Goal: Task Accomplishment & Management: Use online tool/utility

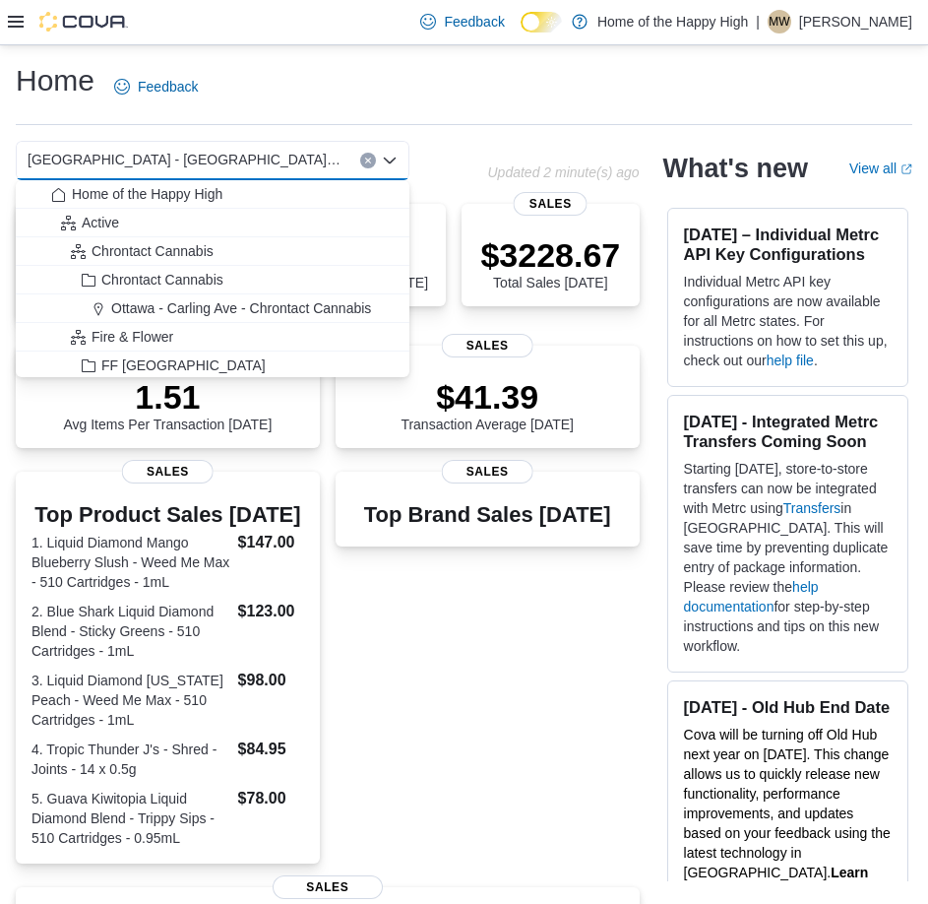
click at [365, 154] on button "Clear input" at bounding box center [368, 161] width 16 height 16
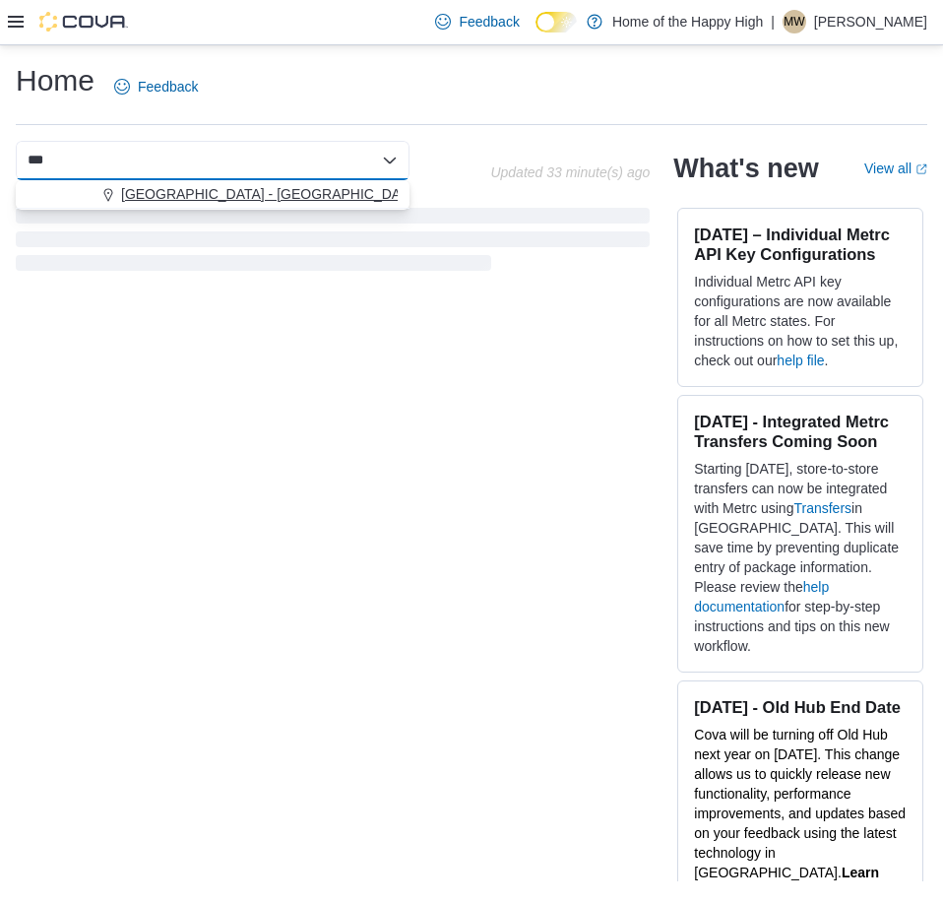
type input "***"
click at [330, 186] on span "[GEOGRAPHIC_DATA] - [GEOGRAPHIC_DATA] - Fire & Flower" at bounding box center [318, 194] width 394 height 20
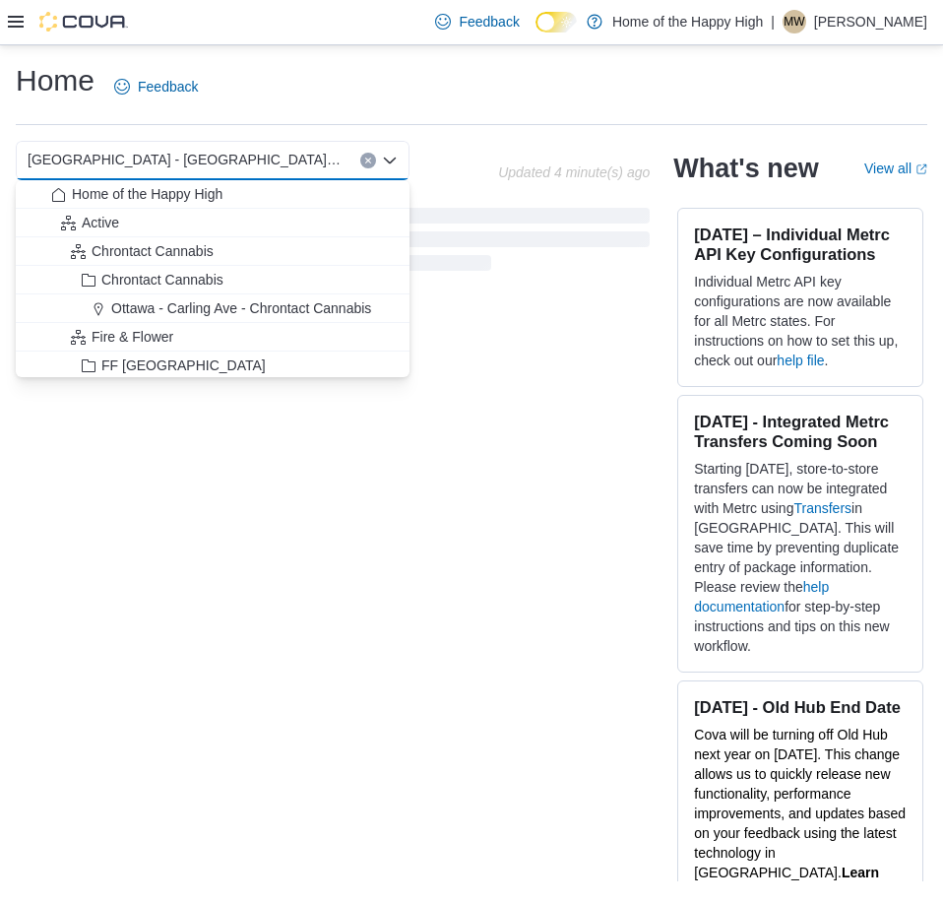
click at [550, 312] on div "[GEOGRAPHIC_DATA] - [GEOGRAPHIC_DATA] - Fire & Flower Combo box. Selected. [GEO…" at bounding box center [472, 511] width 912 height 741
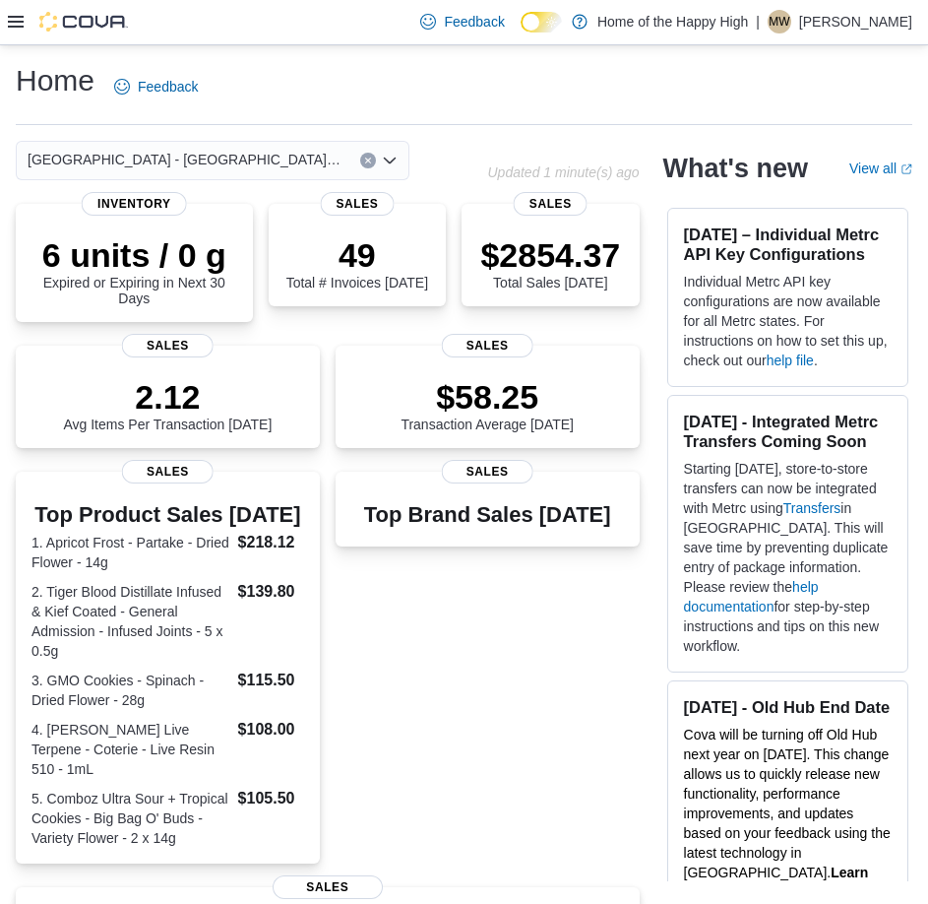
click at [374, 152] on div "[GEOGRAPHIC_DATA] - [GEOGRAPHIC_DATA] - Fire & Flower" at bounding box center [213, 160] width 394 height 39
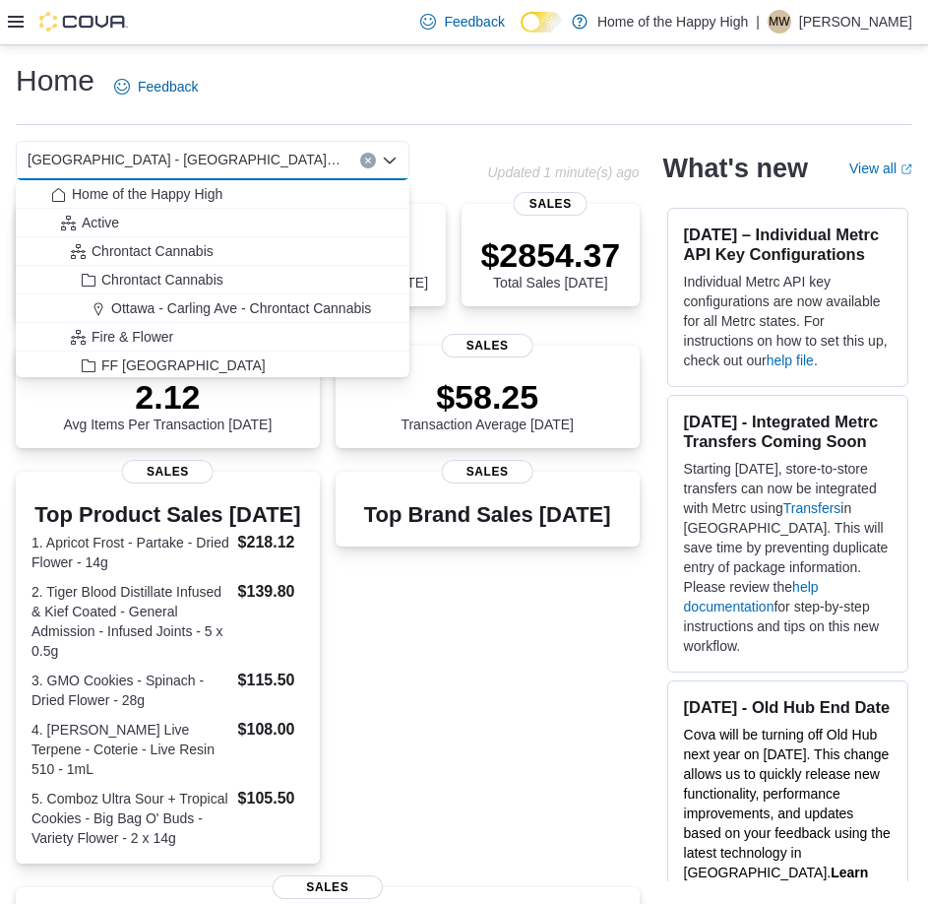
click at [359, 155] on div "[GEOGRAPHIC_DATA] - [GEOGRAPHIC_DATA] - Fire & Flower Combo box. Selected. [GEO…" at bounding box center [213, 160] width 394 height 39
click at [359, 152] on div "[GEOGRAPHIC_DATA] - [GEOGRAPHIC_DATA] - Fire & Flower" at bounding box center [213, 160] width 394 height 39
click at [367, 153] on button "Clear input" at bounding box center [368, 161] width 16 height 16
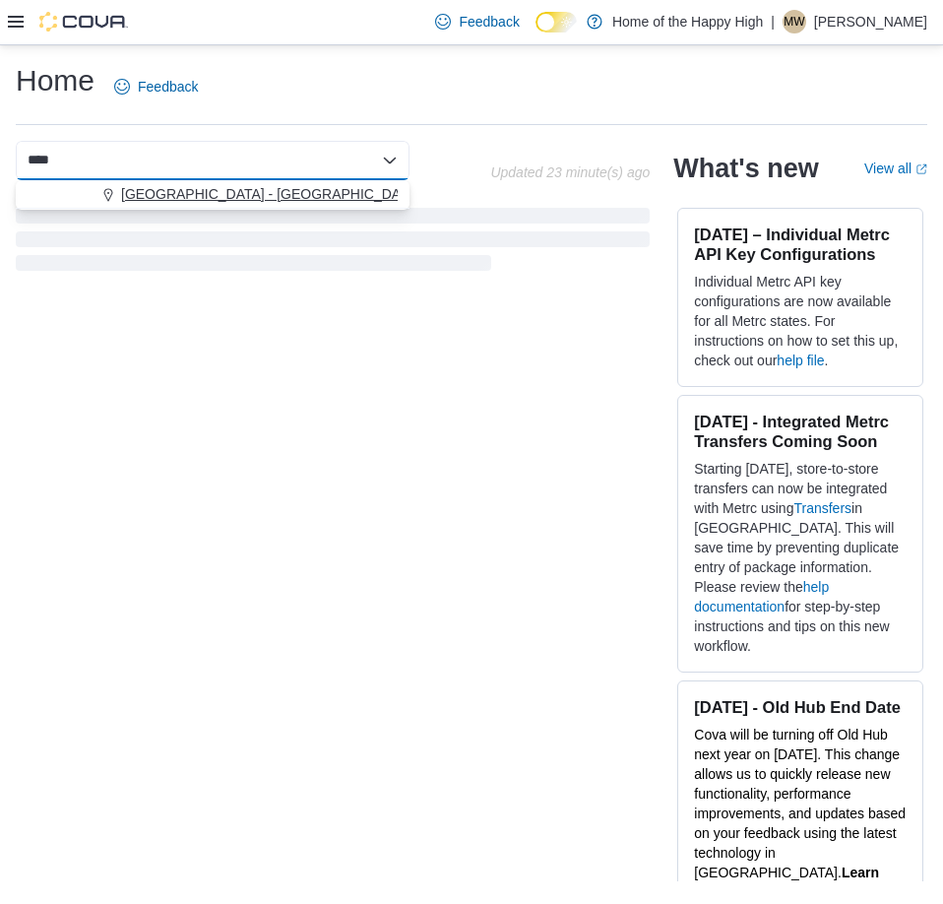
type input "****"
click at [351, 184] on span "[GEOGRAPHIC_DATA] - [GEOGRAPHIC_DATA] - Fire & Flower" at bounding box center [318, 194] width 394 height 20
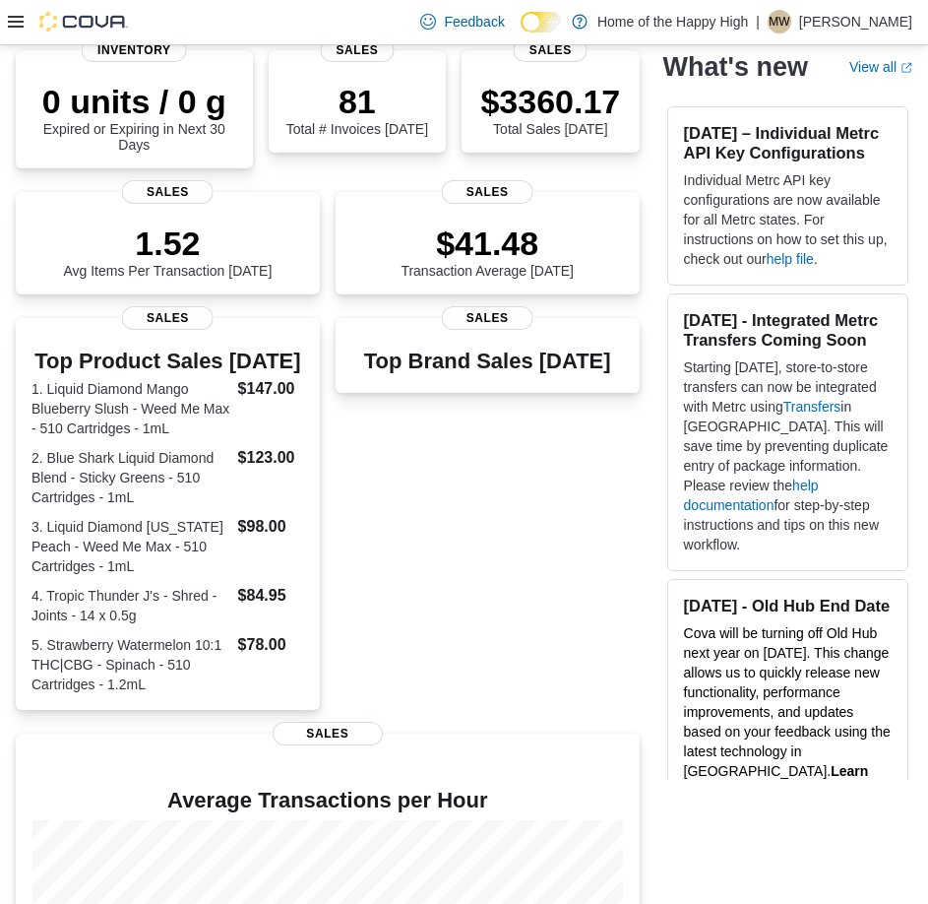
scroll to position [3, 0]
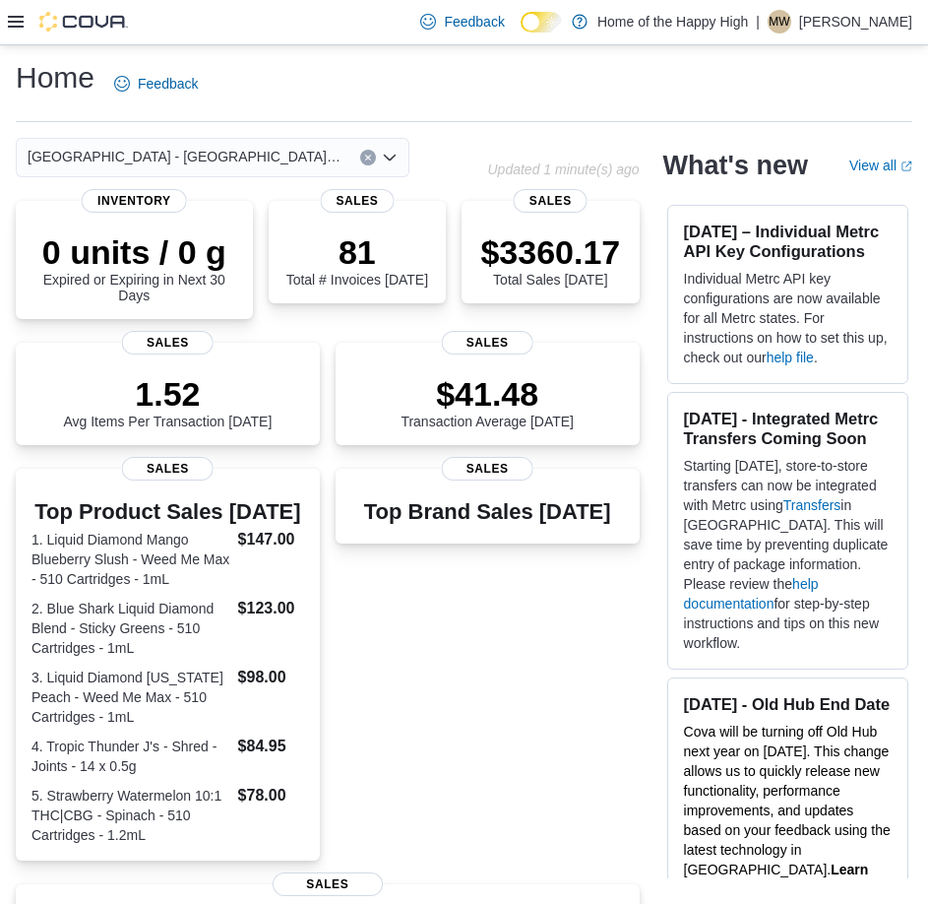
click at [16, 17] on icon at bounding box center [16, 22] width 16 height 12
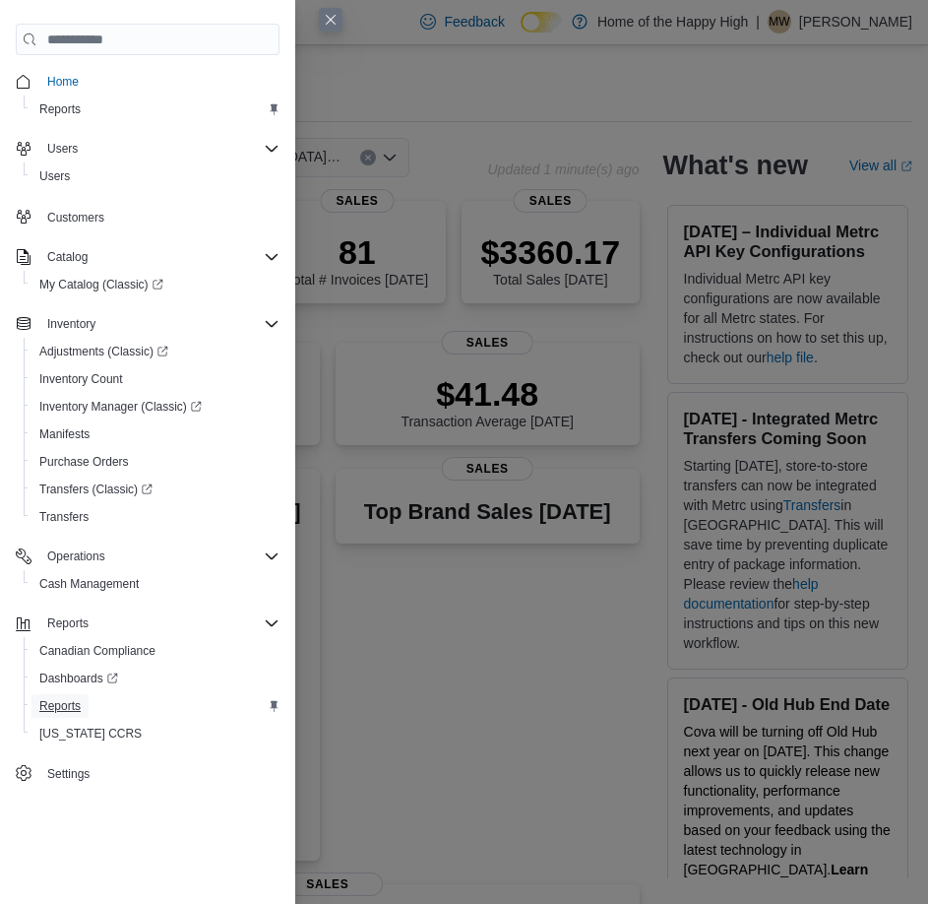
click at [80, 702] on span "Reports" at bounding box center [59, 706] width 41 height 16
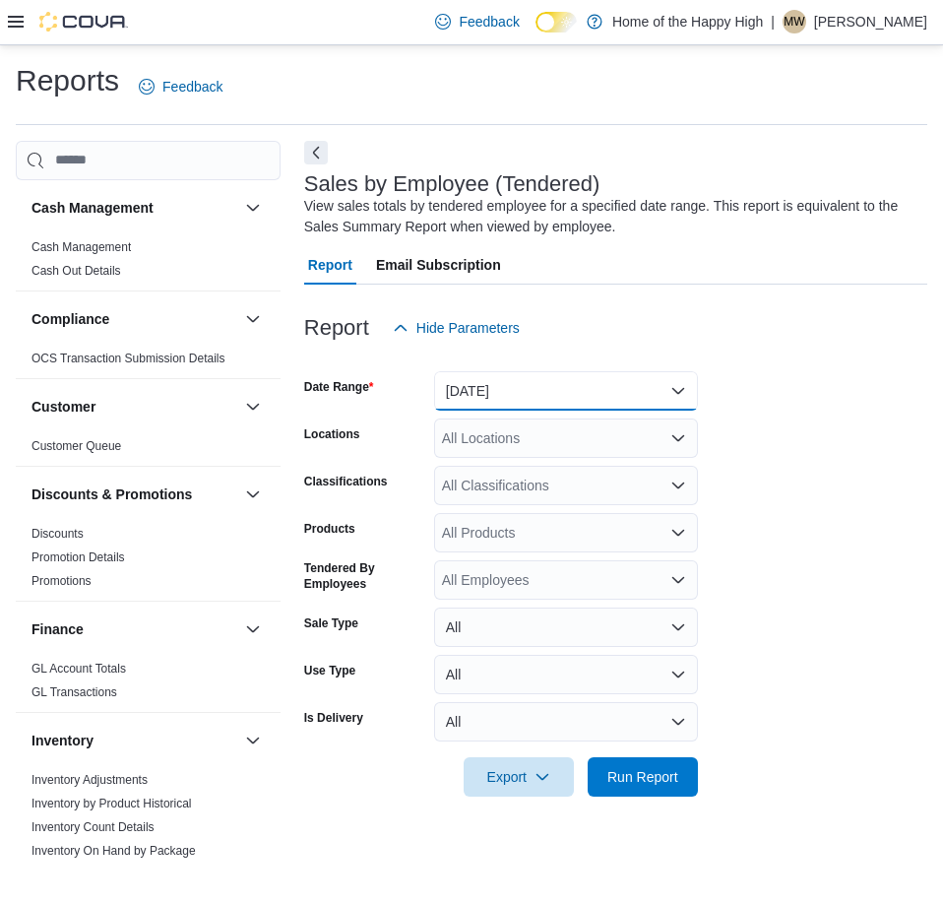
click at [506, 404] on button "[DATE]" at bounding box center [566, 390] width 264 height 39
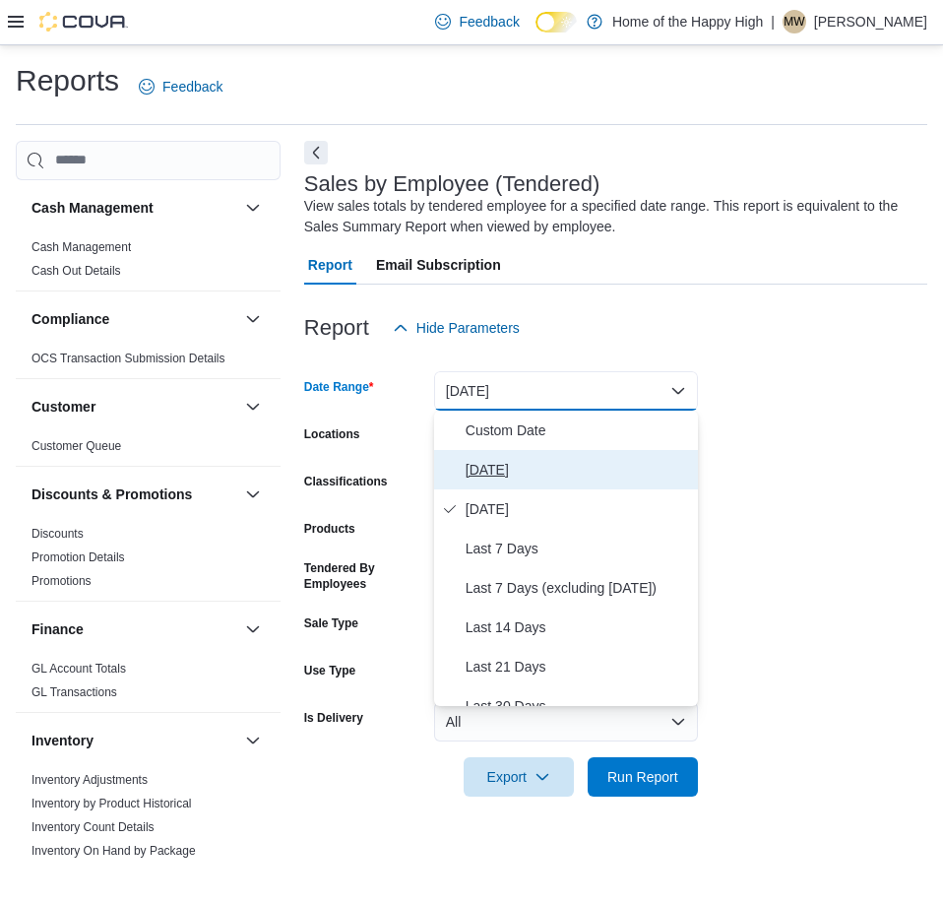
click at [497, 466] on span "[DATE]" at bounding box center [578, 470] width 224 height 24
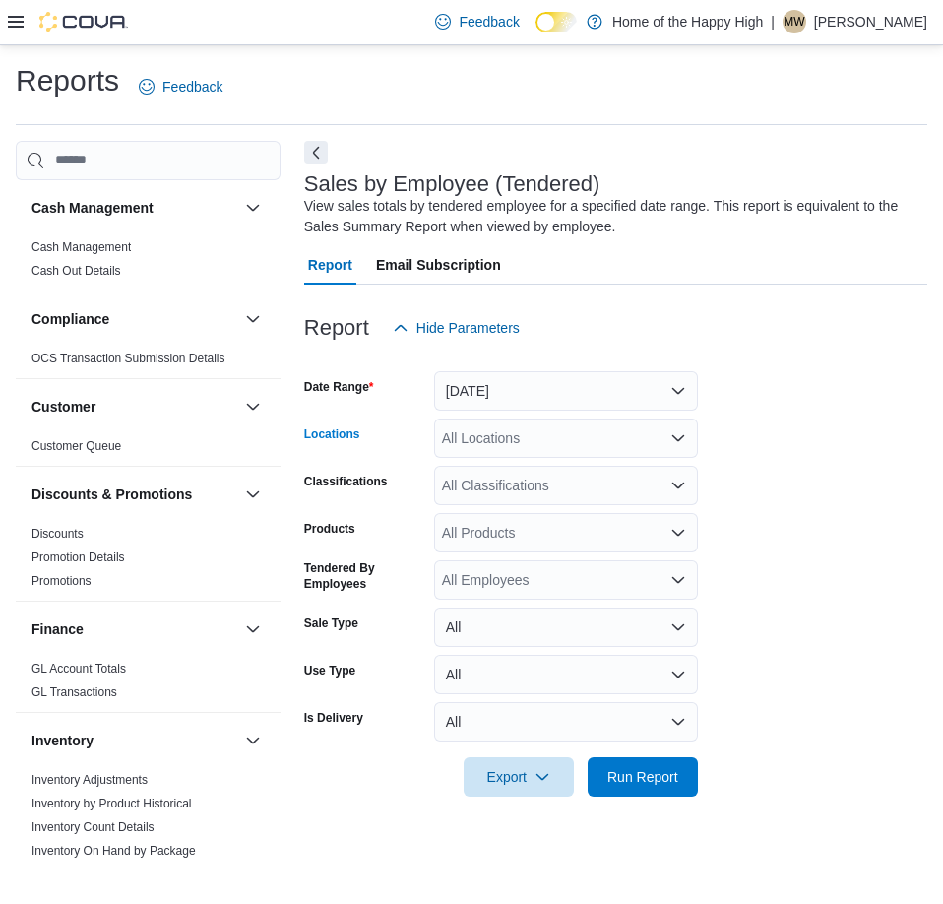
click at [492, 445] on div "All Locations" at bounding box center [566, 437] width 264 height 39
type input "****"
click at [523, 474] on span "[GEOGRAPHIC_DATA] - [GEOGRAPHIC_DATA] - Fire & Flower" at bounding box center [713, 472] width 394 height 20
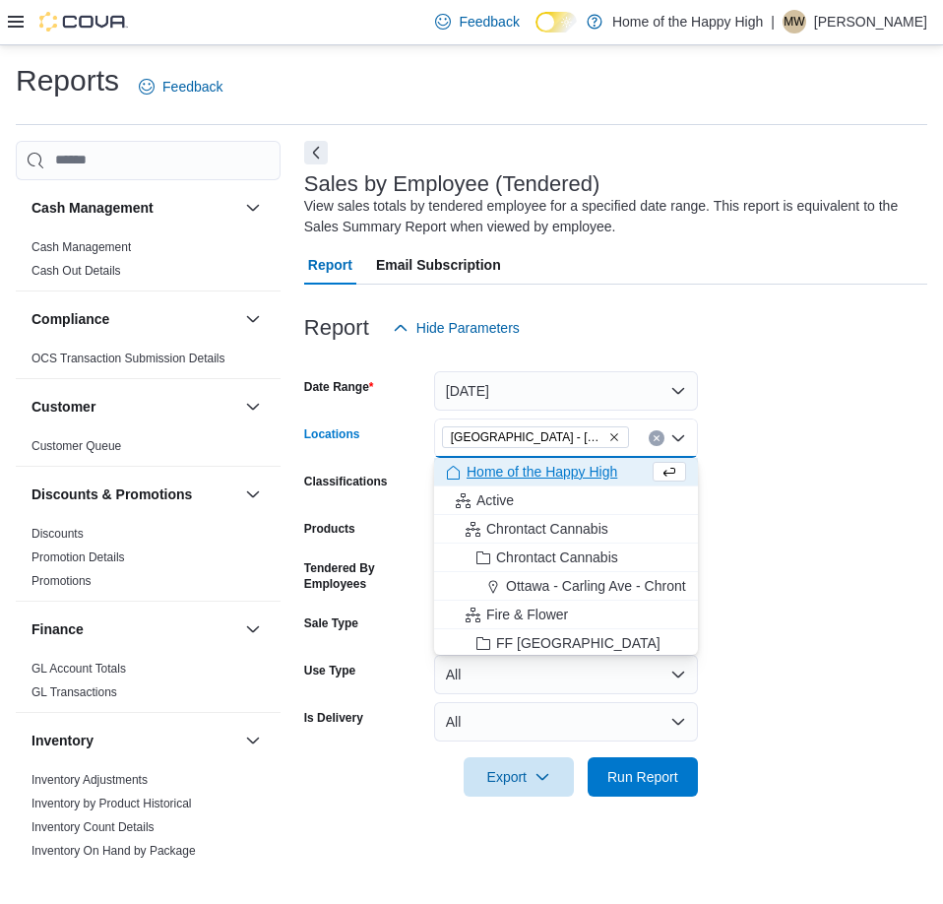
click at [842, 420] on form "Date Range [DATE] Locations [GEOGRAPHIC_DATA] - [GEOGRAPHIC_DATA] - Fire & Flow…" at bounding box center [615, 571] width 623 height 449
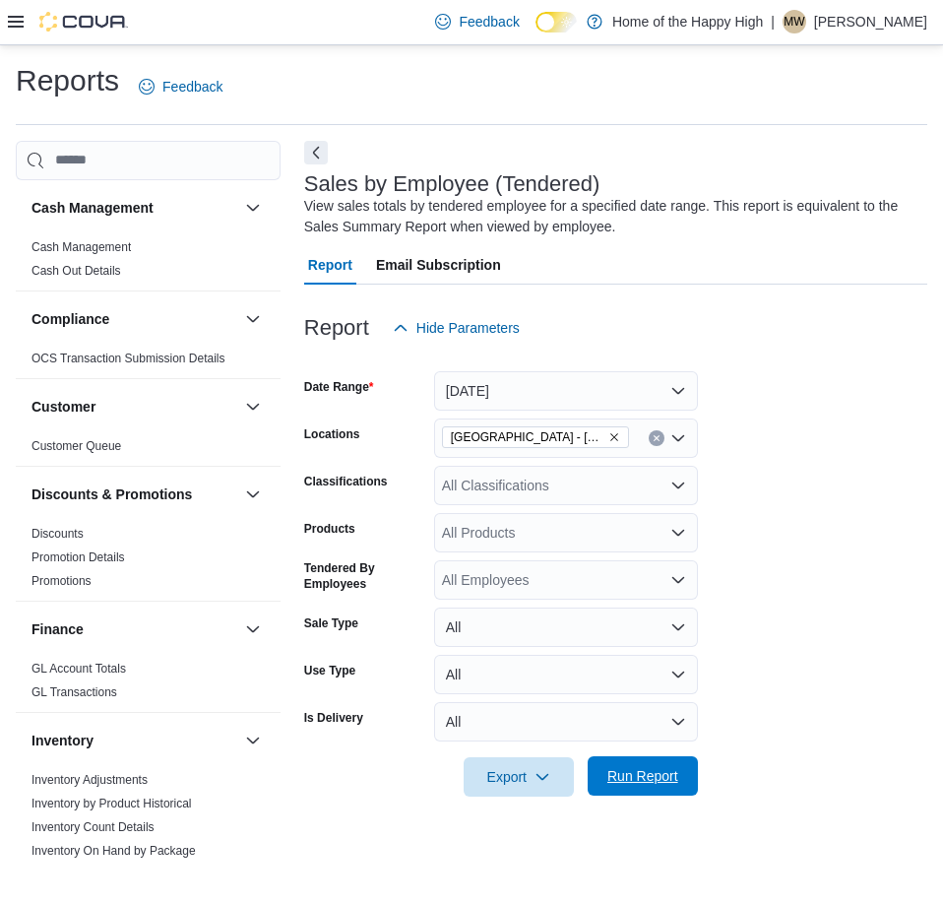
click at [664, 781] on span "Run Report" at bounding box center [642, 776] width 71 height 20
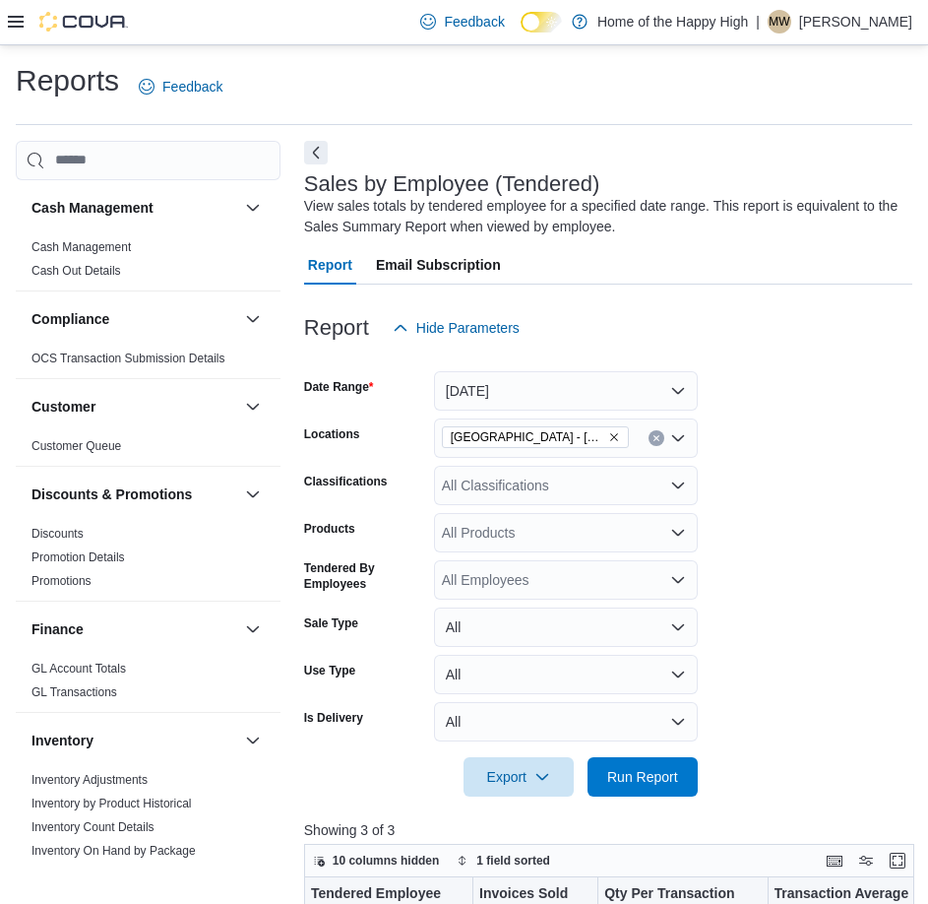
click at [11, 25] on icon at bounding box center [16, 22] width 16 height 16
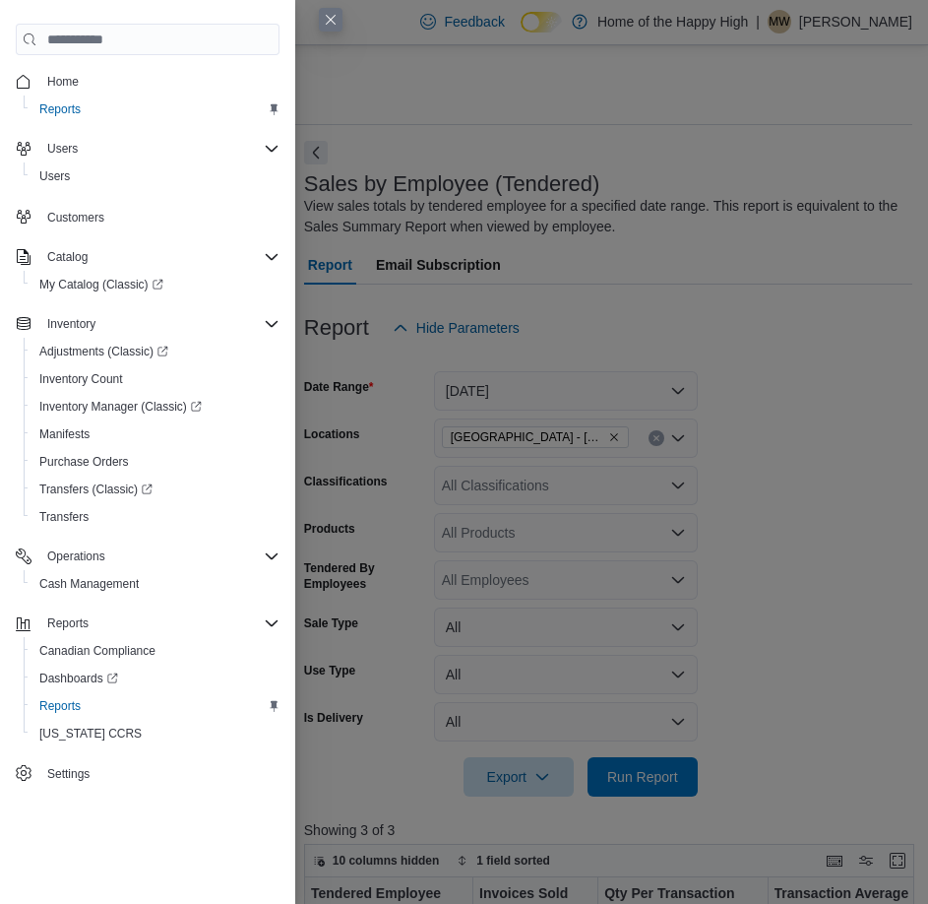
click at [36, 80] on span "Home" at bounding box center [148, 81] width 264 height 25
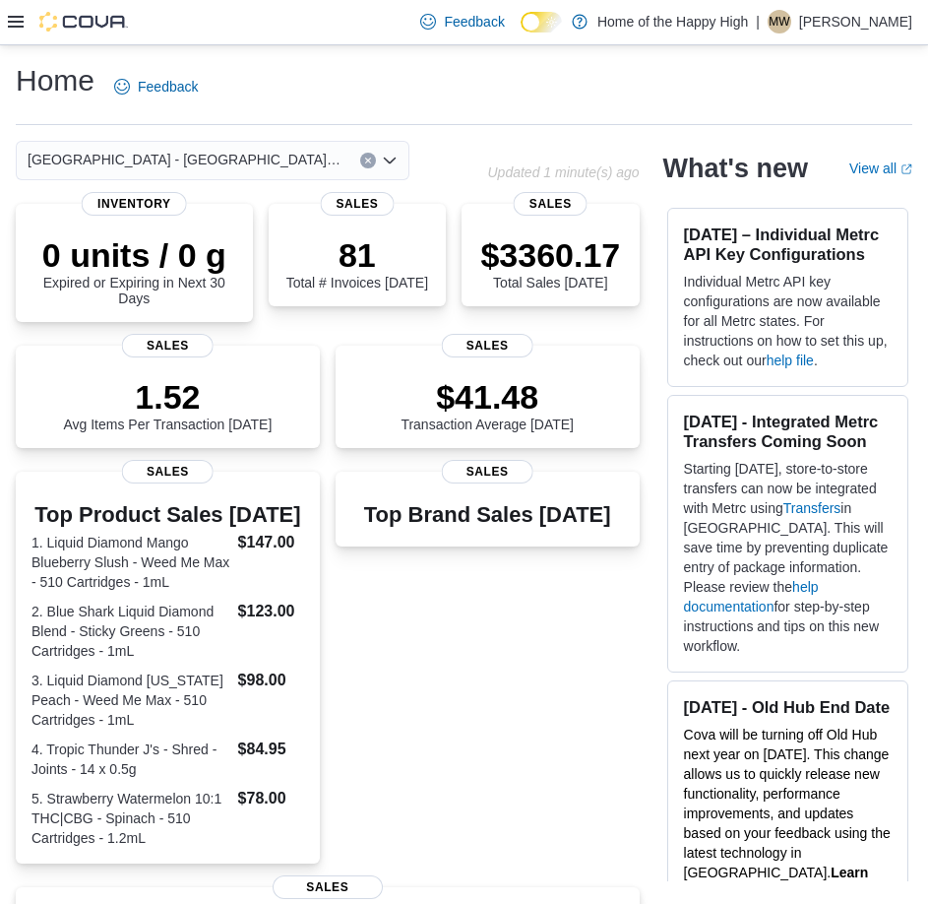
click at [369, 155] on button "Clear input" at bounding box center [368, 161] width 16 height 16
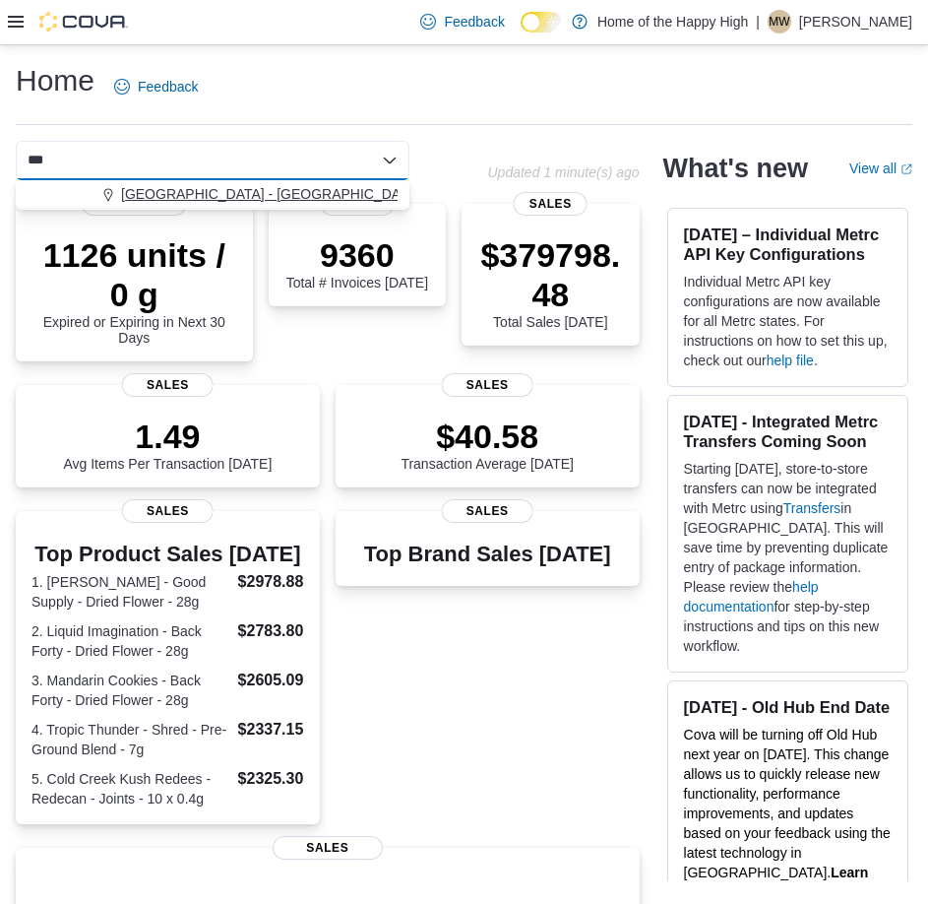
type input "***"
click at [311, 181] on button "[GEOGRAPHIC_DATA] - [GEOGRAPHIC_DATA] - Fire & Flower" at bounding box center [213, 194] width 394 height 29
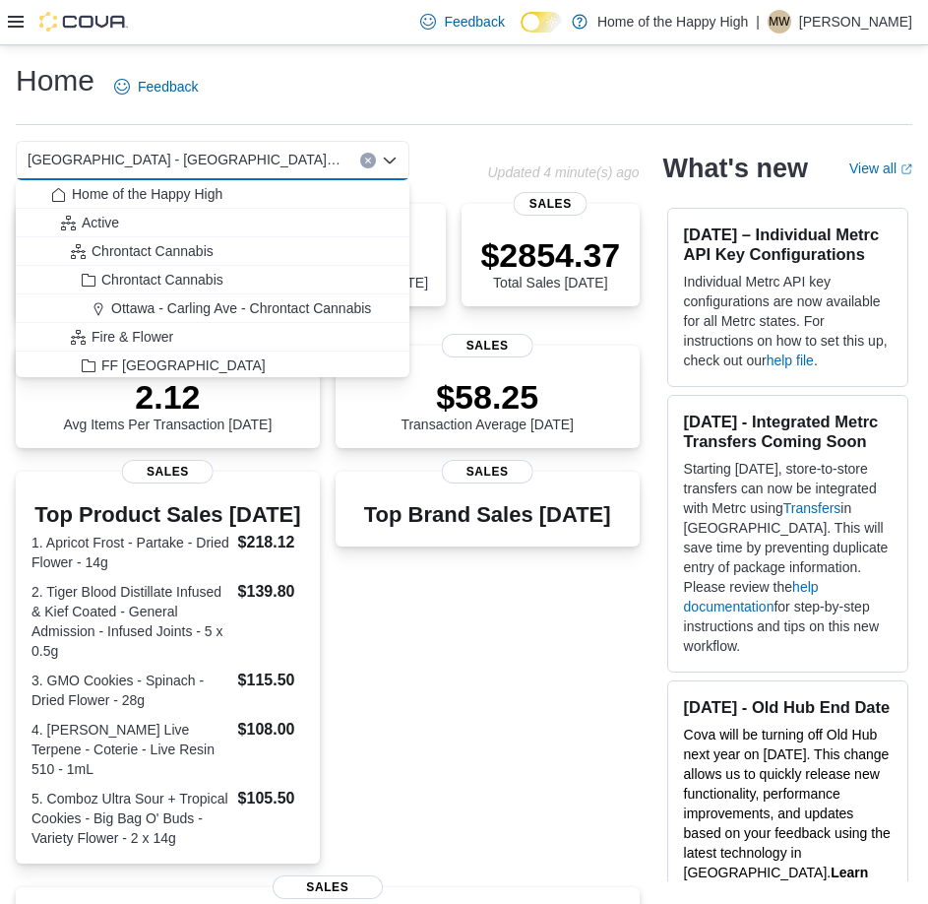
click at [23, 17] on icon at bounding box center [16, 22] width 16 height 12
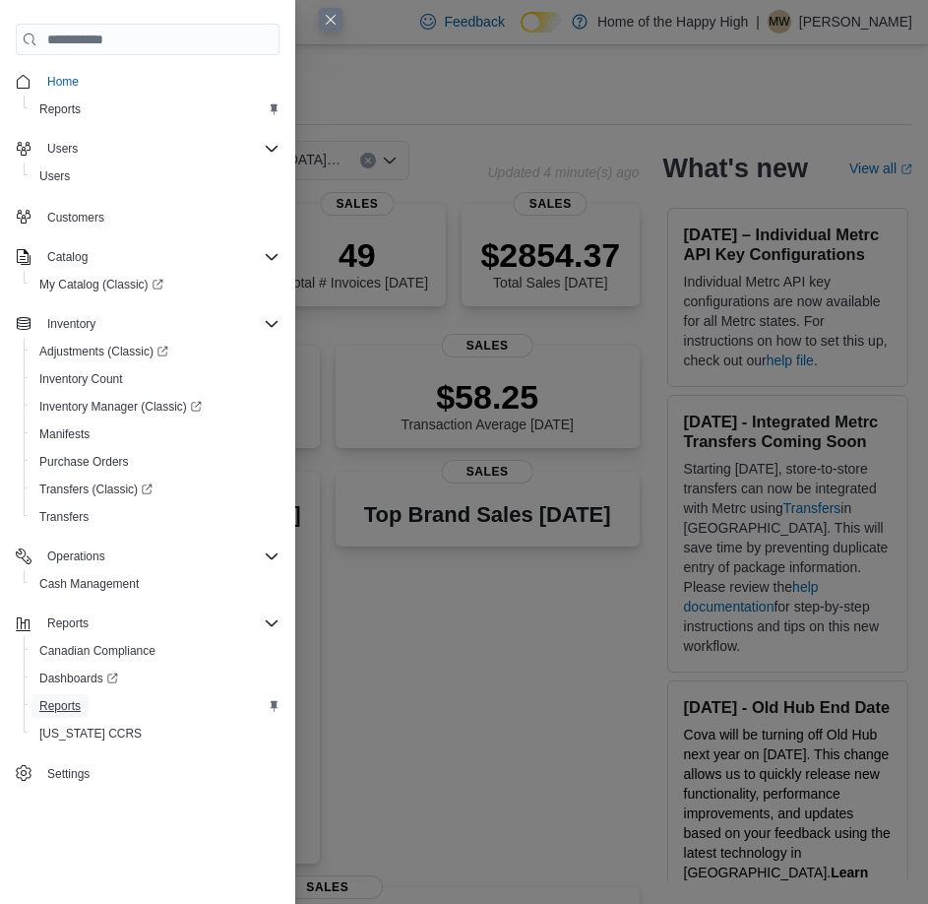
click at [77, 694] on span "Reports" at bounding box center [59, 706] width 41 height 24
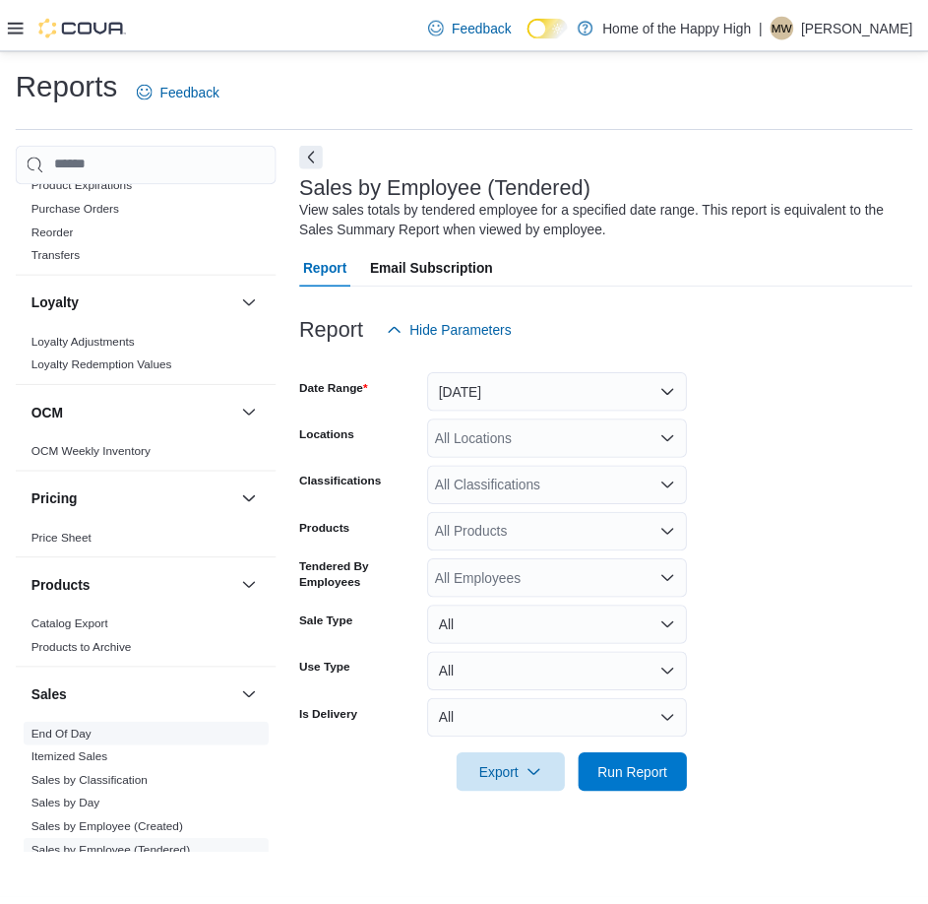
scroll to position [984, 0]
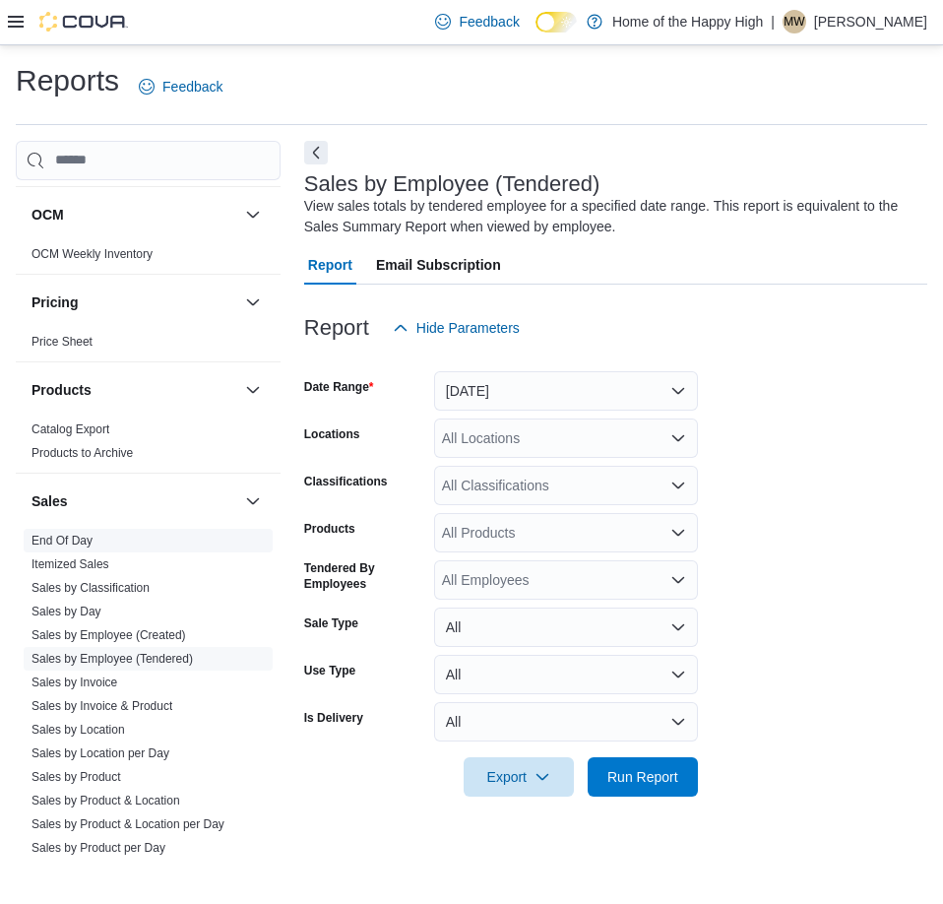
click at [68, 535] on link "End Of Day" at bounding box center [61, 541] width 61 height 14
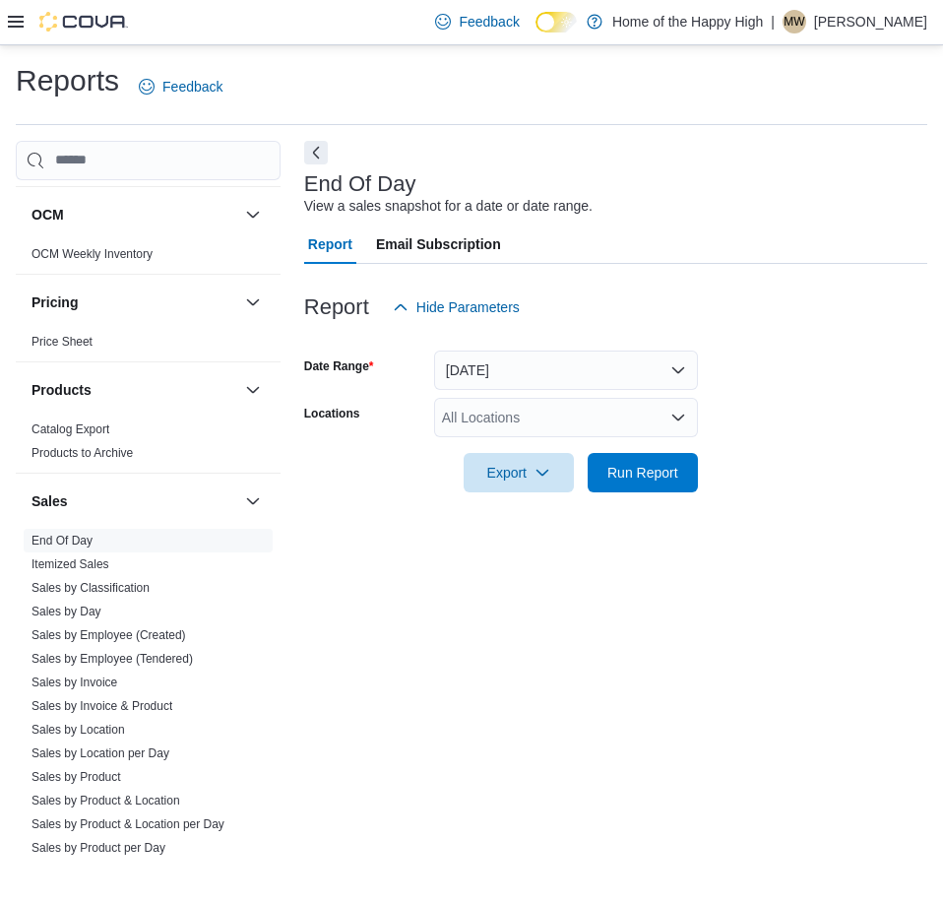
click at [507, 409] on div "All Locations" at bounding box center [566, 417] width 264 height 39
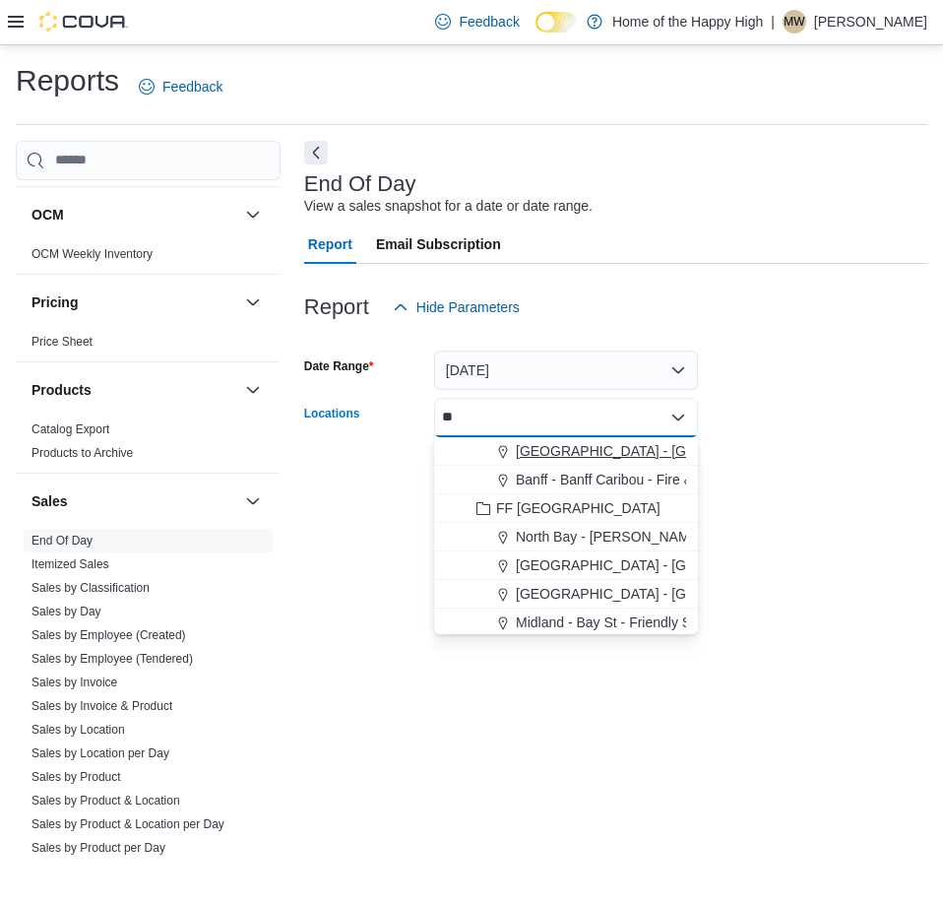
type input "*"
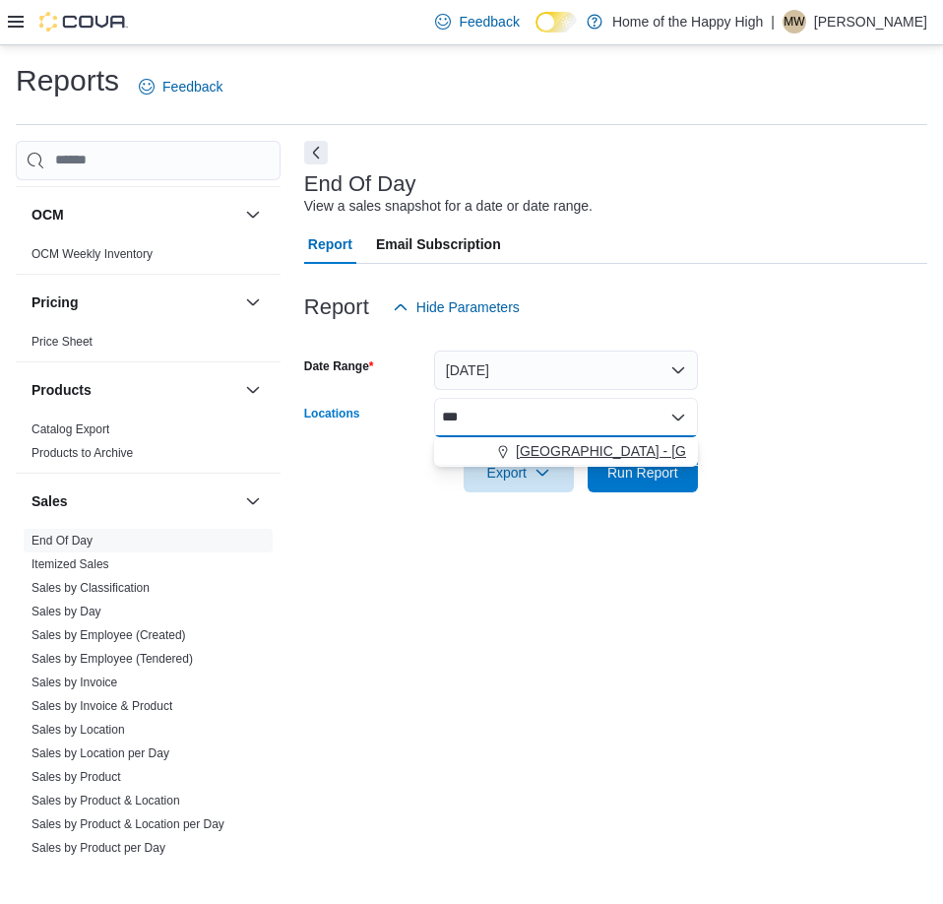
type input "***"
click at [596, 443] on span "[GEOGRAPHIC_DATA] - [GEOGRAPHIC_DATA] - Fire & Flower" at bounding box center [713, 451] width 394 height 20
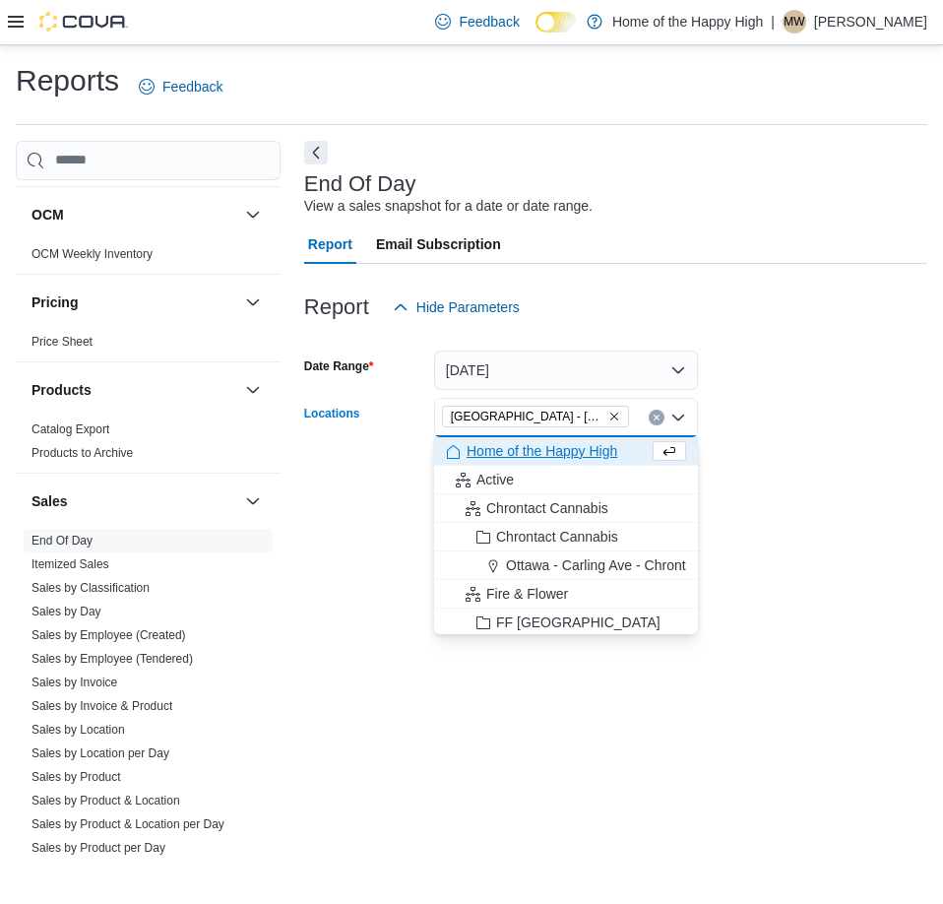
click at [762, 381] on form "Date Range [DATE] Locations [GEOGRAPHIC_DATA] - [GEOGRAPHIC_DATA] - Fire & Flow…" at bounding box center [615, 409] width 623 height 165
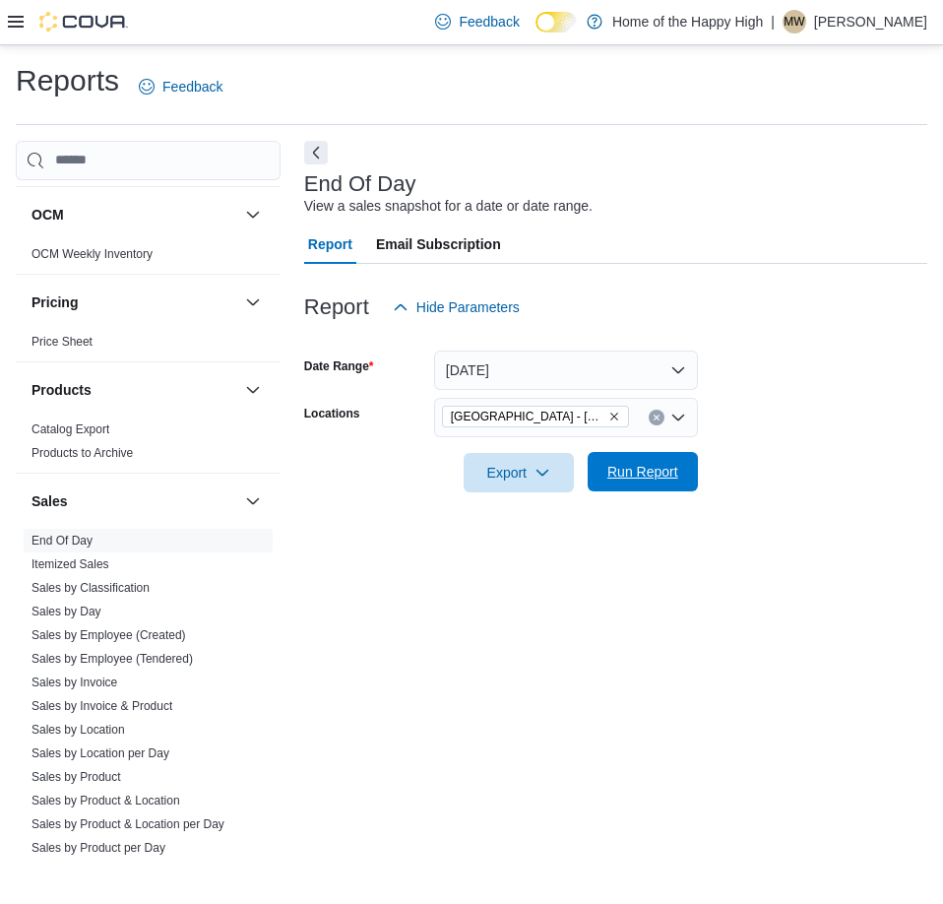
click at [658, 493] on div at bounding box center [615, 504] width 623 height 24
click at [660, 486] on span "Run Report" at bounding box center [642, 471] width 87 height 39
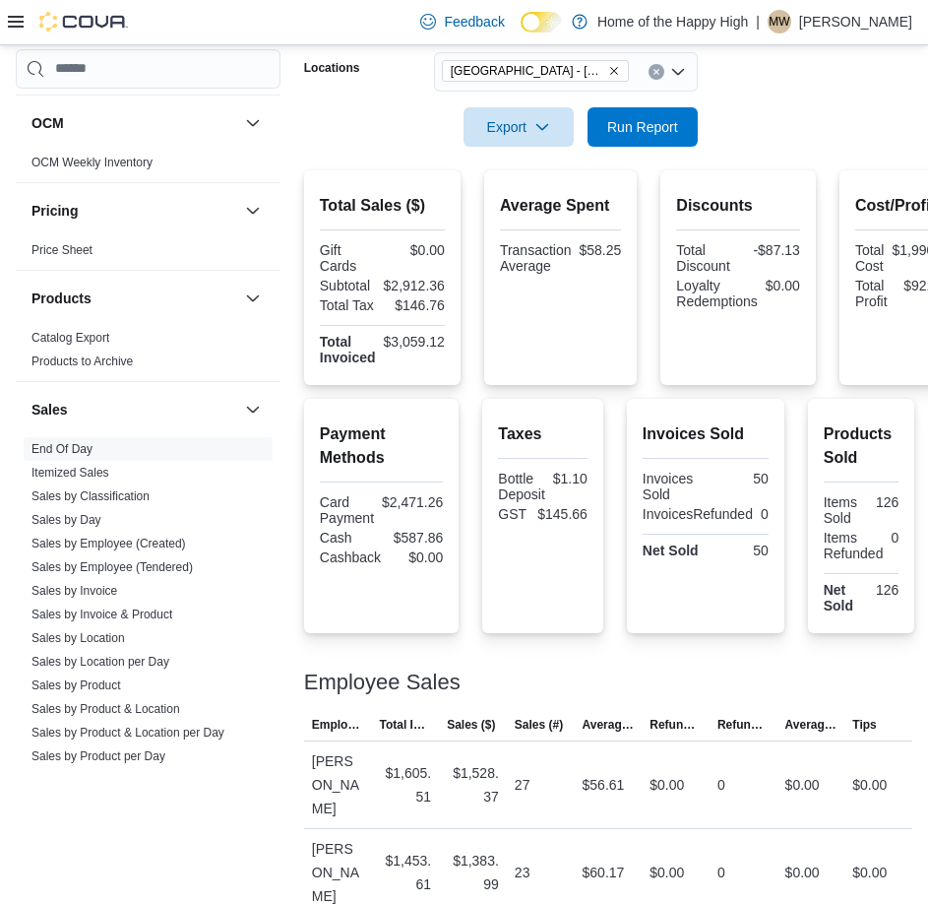
scroll to position [350, 0]
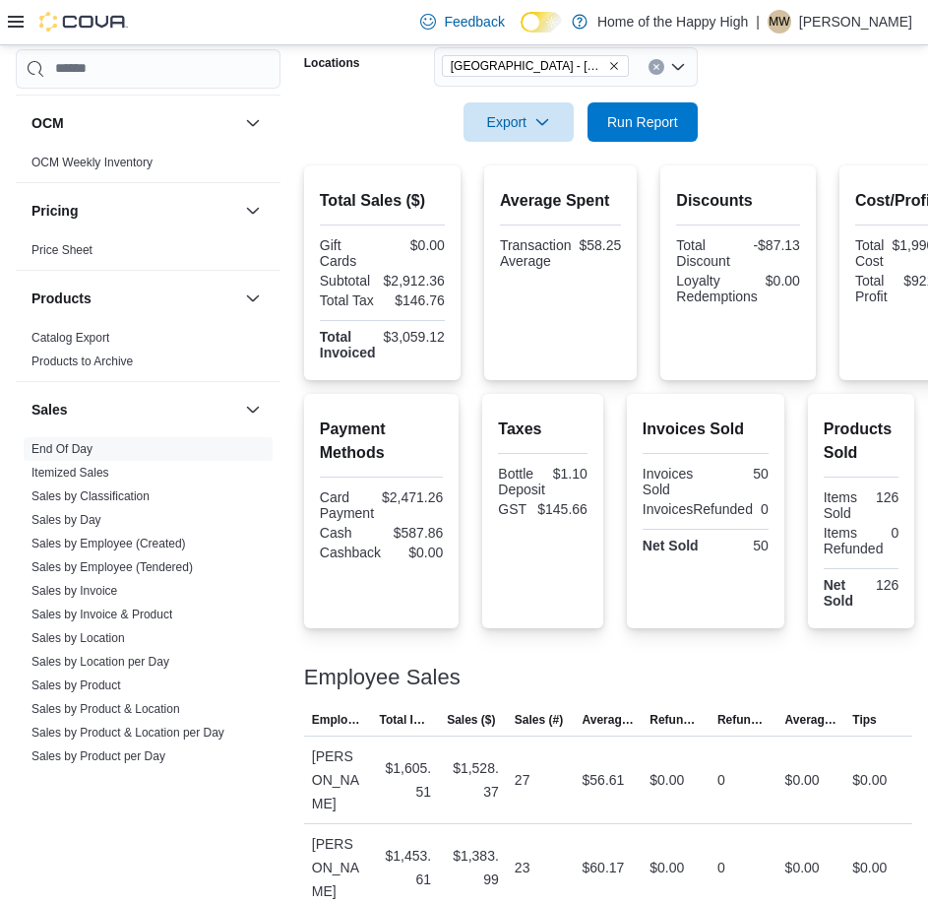
click at [706, 710] on span "Refunds ($)" at bounding box center [676, 719] width 68 height 31
click at [652, 106] on span "Run Report" at bounding box center [642, 120] width 87 height 39
click at [556, 782] on div "30" at bounding box center [541, 779] width 68 height 39
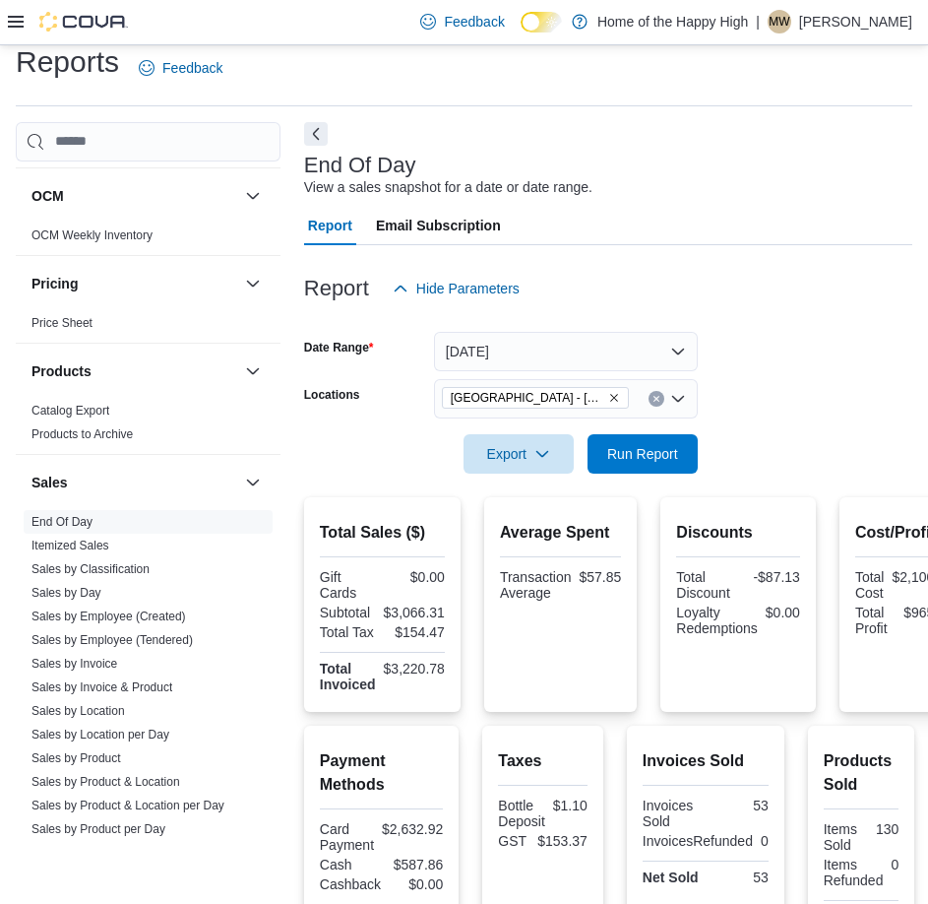
scroll to position [0, 0]
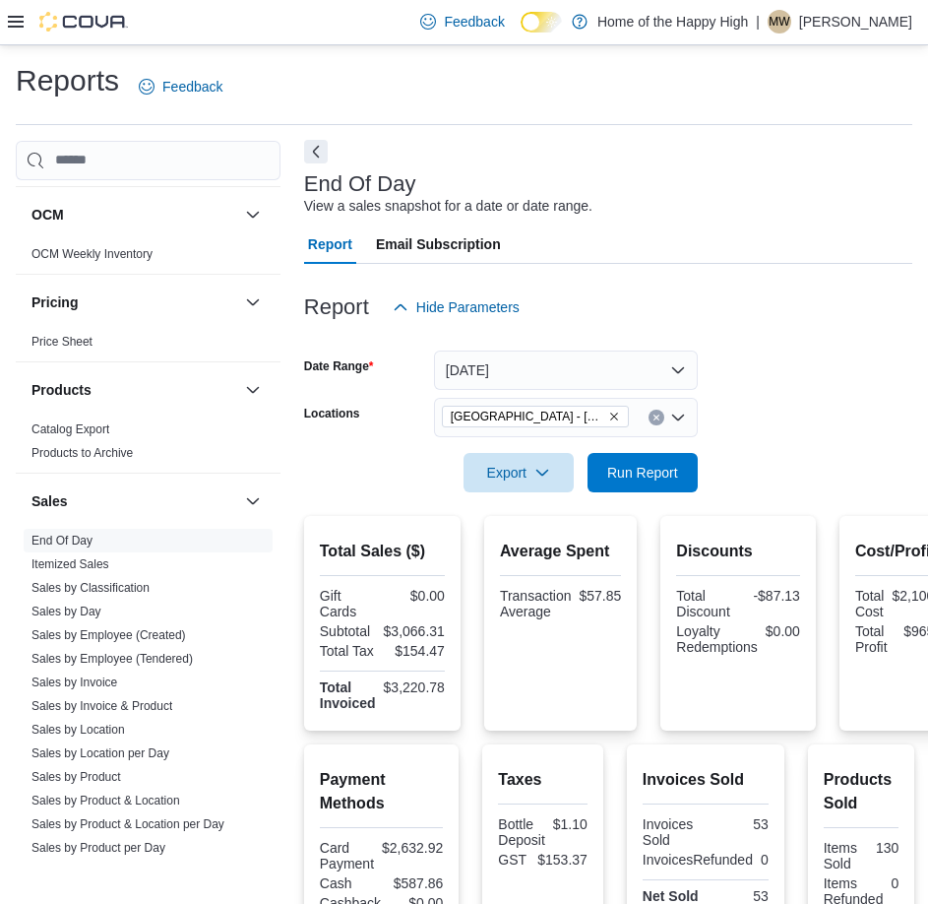
click at [318, 161] on button "Next" at bounding box center [316, 152] width 24 height 24
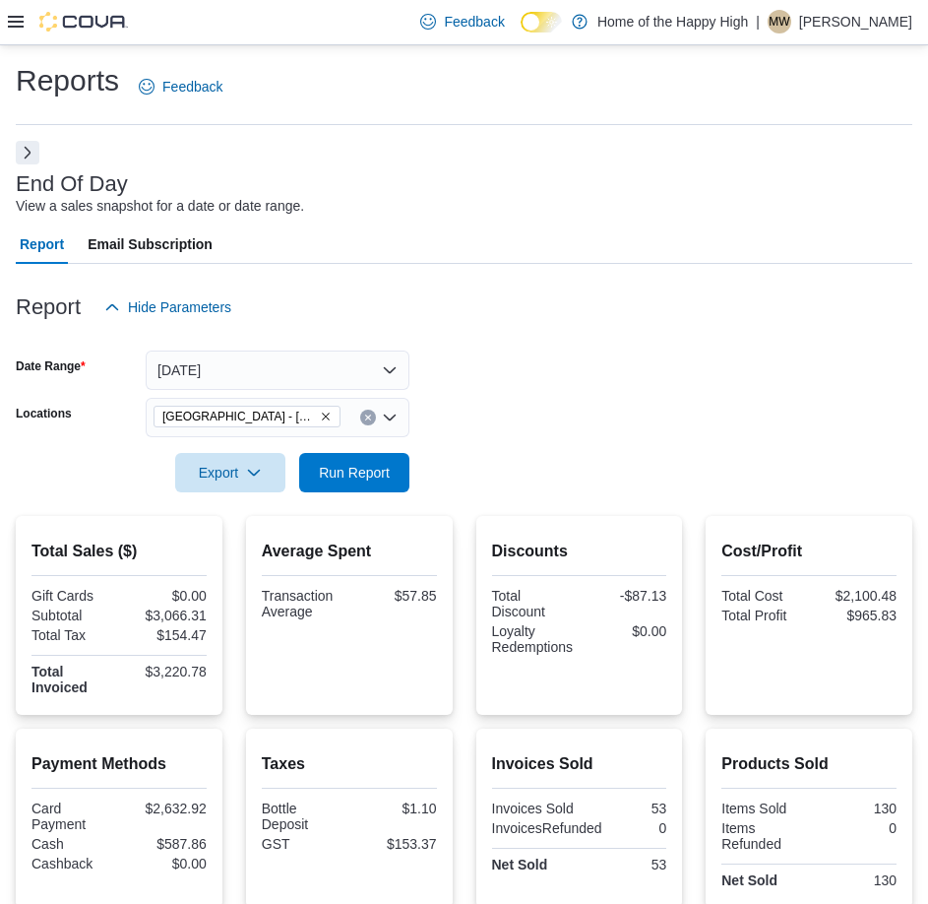
click at [15, 148] on div "Reports Feedback End Of Day View a sales snapshot for a date or date range. Rep…" at bounding box center [464, 602] width 928 height 1114
click at [29, 146] on button "Next" at bounding box center [28, 152] width 24 height 24
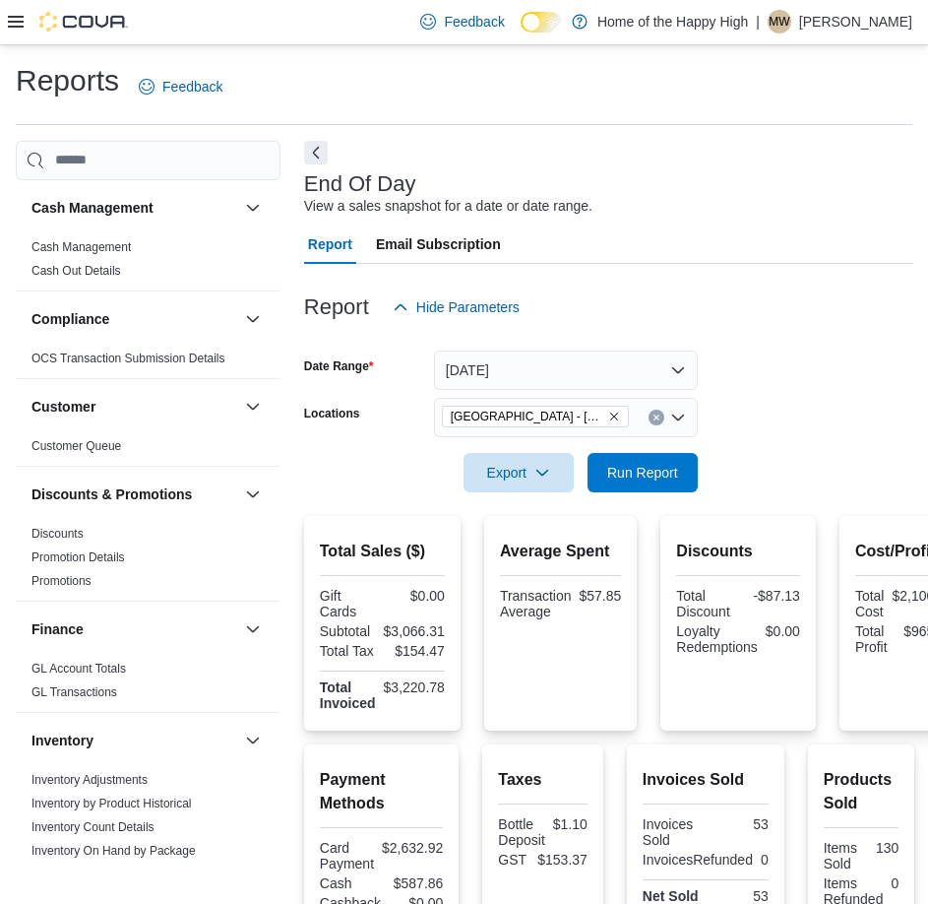
click at [21, 26] on icon at bounding box center [16, 22] width 16 height 16
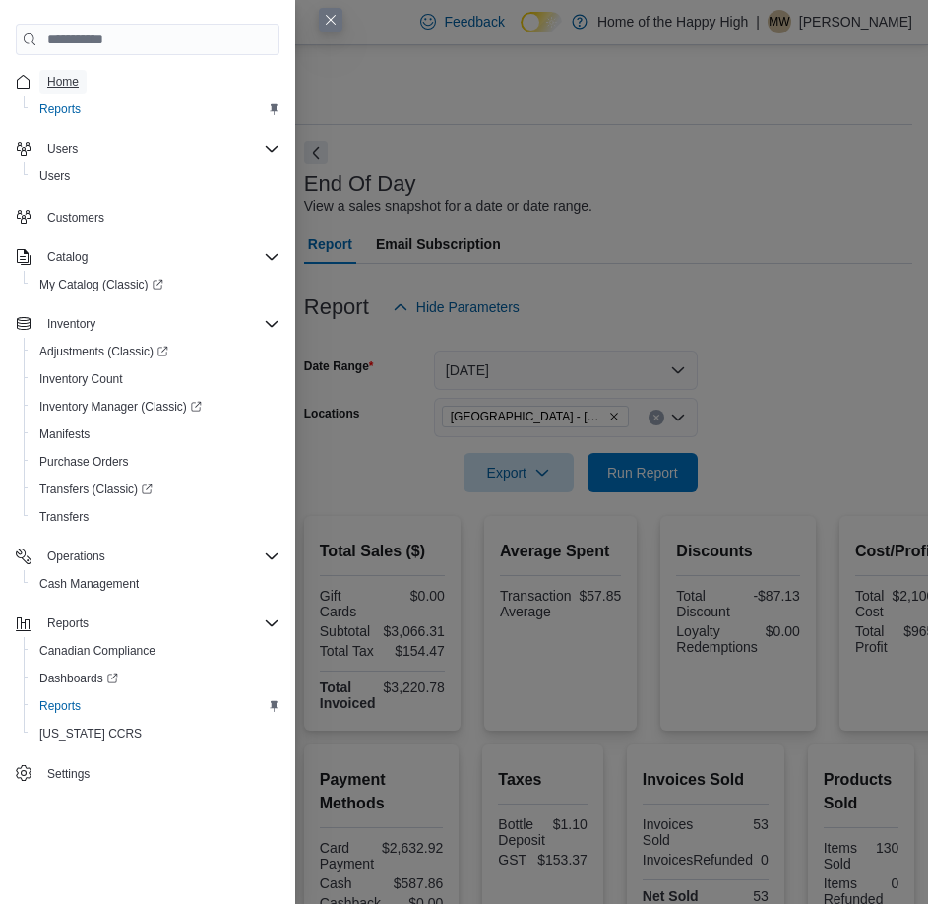
click at [79, 79] on link "Home" at bounding box center [62, 82] width 47 height 24
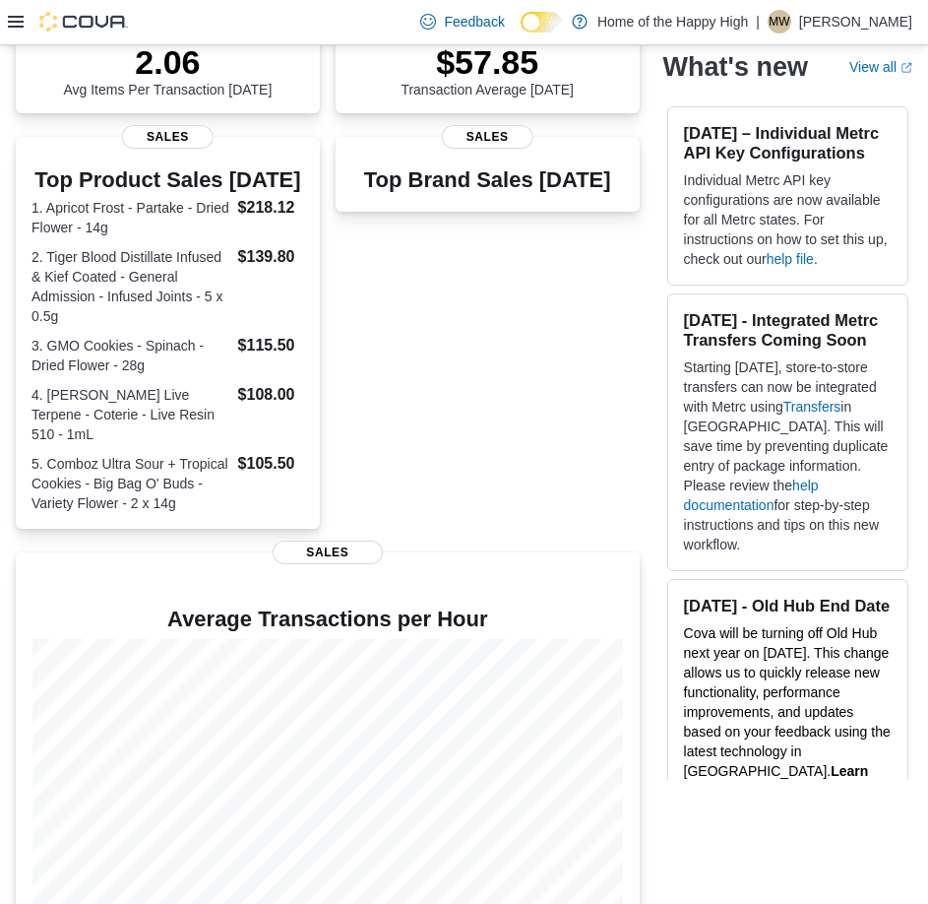
scroll to position [377, 0]
